Goal: Task Accomplishment & Management: Manage account settings

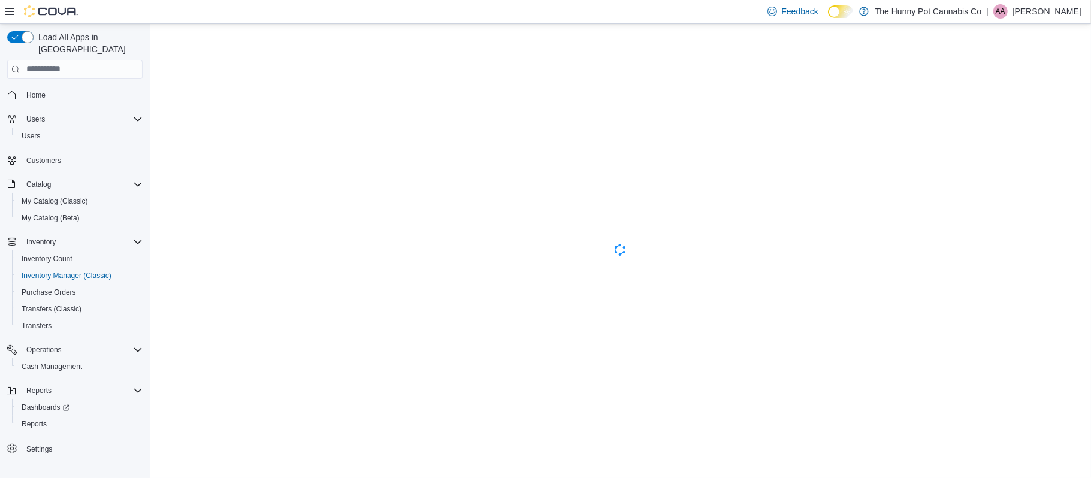
click at [1026, 14] on p "[PERSON_NAME]" at bounding box center [1046, 11] width 69 height 14
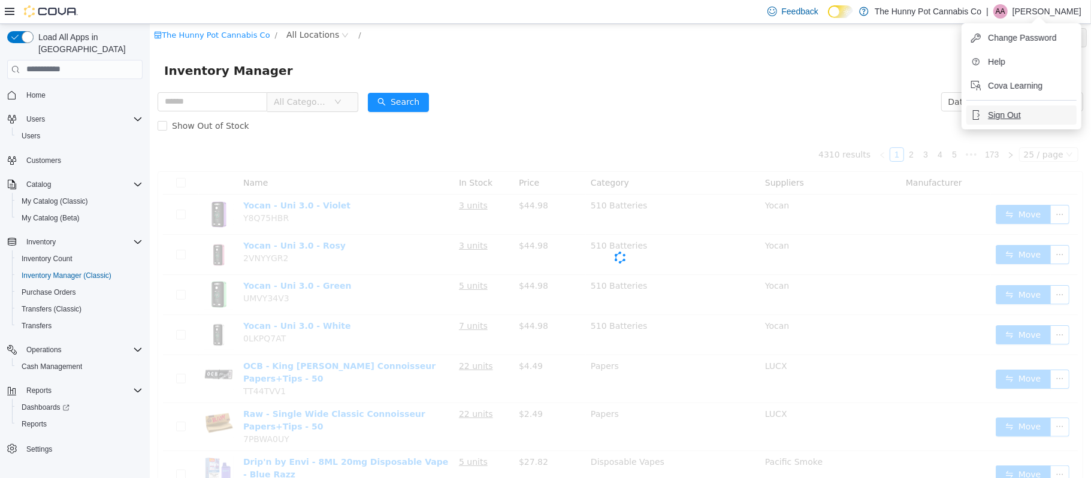
click at [1001, 116] on span "Sign Out" at bounding box center [1004, 115] width 32 height 12
